Goal: Navigation & Orientation: Find specific page/section

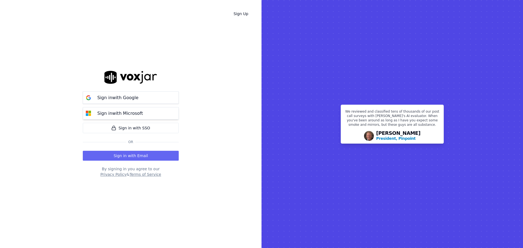
click at [114, 112] on p "Sign in with Microsoft" at bounding box center [120, 113] width 46 height 7
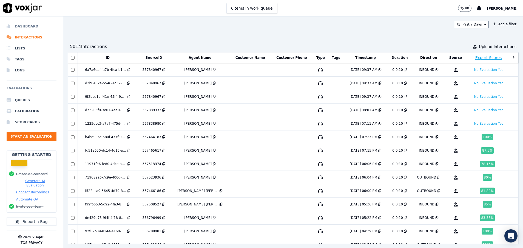
click at [31, 27] on li "Dashboard" at bounding box center [32, 26] width 50 height 11
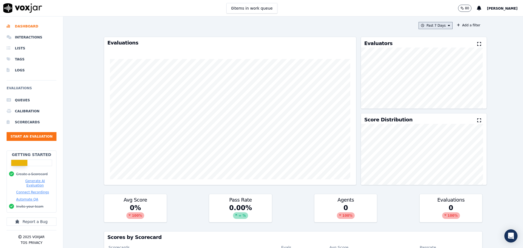
click at [428, 25] on button "Past 7 Days" at bounding box center [436, 25] width 34 height 7
click at [439, 93] on button "Add" at bounding box center [444, 88] width 11 height 9
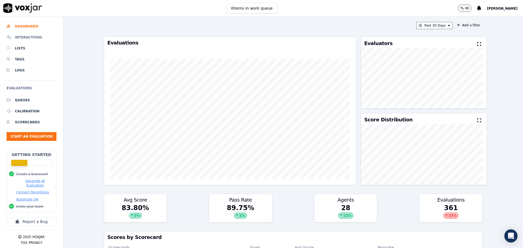
click at [28, 34] on li "Interactions" at bounding box center [32, 37] width 50 height 11
